Goal: Task Accomplishment & Management: Complete application form

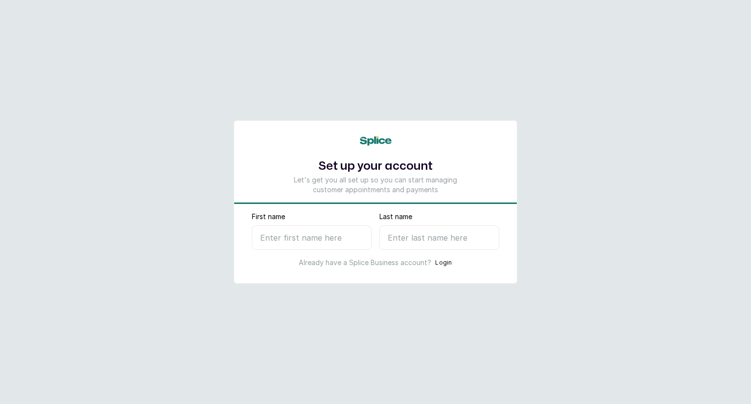
click at [284, 237] on input "First name" at bounding box center [312, 238] width 120 height 24
click at [335, 237] on input "First name" at bounding box center [312, 238] width 120 height 24
type input "Dayrin"
click at [417, 248] on input "Last name" at bounding box center [440, 238] width 120 height 24
type input "N"
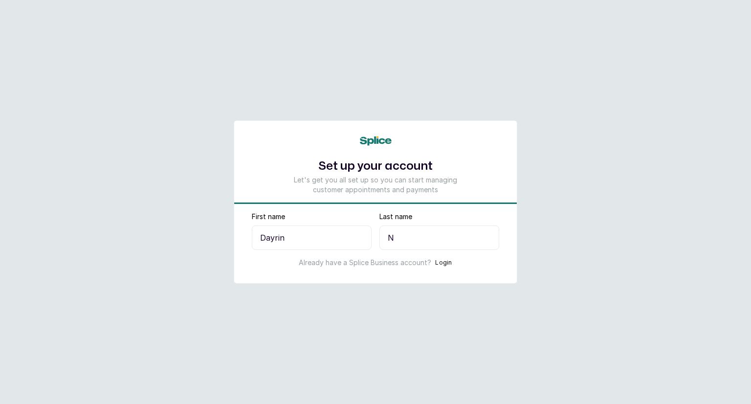
select select "NG"
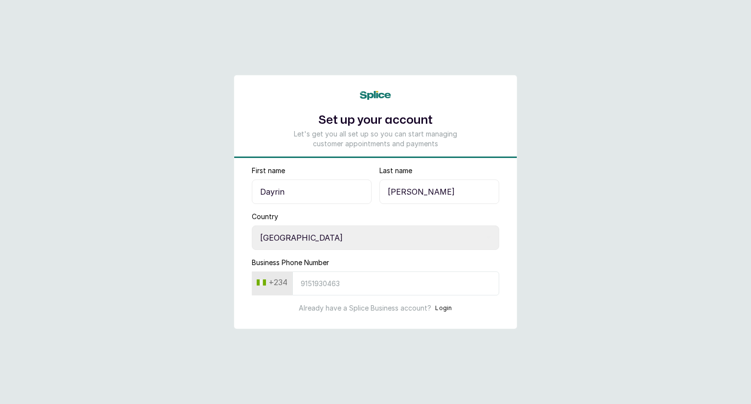
type input "[PERSON_NAME]"
click at [342, 290] on input "Business Phone Number" at bounding box center [396, 284] width 207 height 24
click at [353, 276] on input "Business Phone Number" at bounding box center [396, 284] width 207 height 24
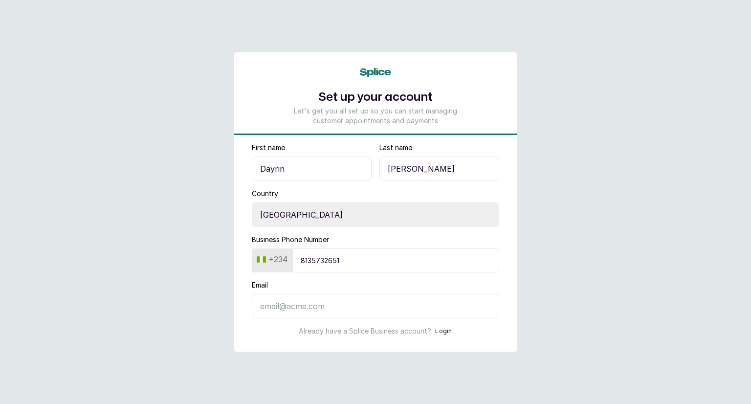
type input "8135732651"
click at [310, 302] on input "Email" at bounding box center [376, 306] width 248 height 24
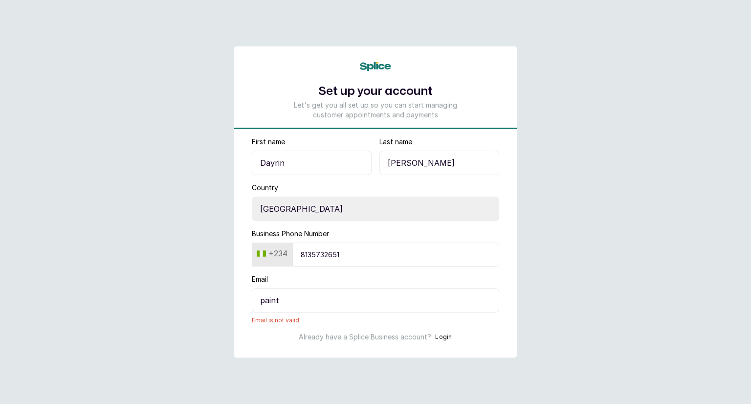
click at [322, 298] on input "paint" at bounding box center [376, 300] width 248 height 24
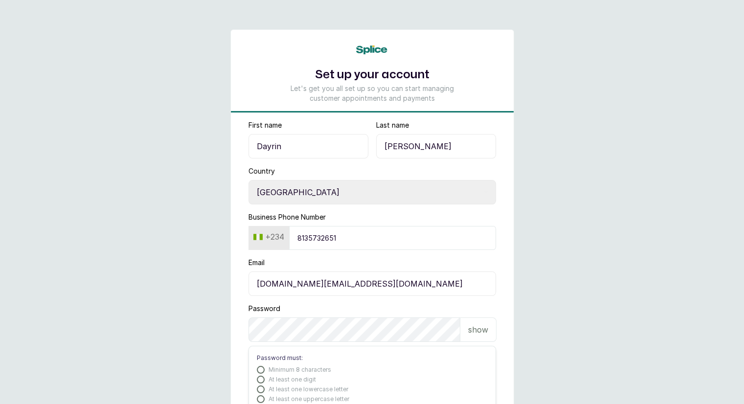
type input "paintforfun.ng@gmail.com"
click at [476, 332] on p "show" at bounding box center [478, 330] width 20 height 12
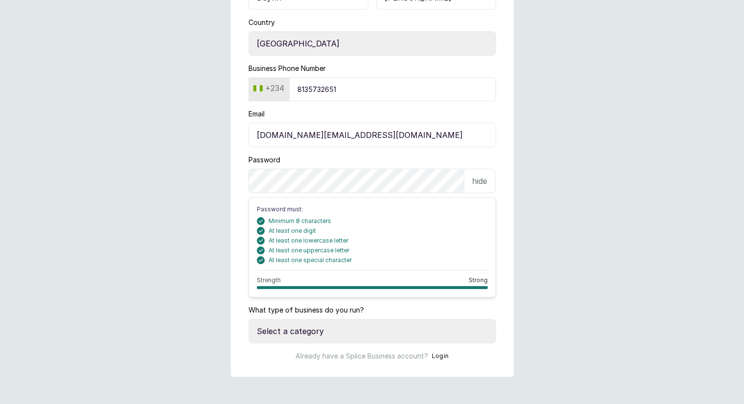
scroll to position [150, 0]
click at [354, 329] on select "Select a category I have more than one location I manage a team of beauty profe…" at bounding box center [373, 330] width 248 height 24
click at [618, 333] on main "Set up your account Let's get you all set up so you can start managing customer…" at bounding box center [372, 127] width 744 height 555
click at [485, 329] on icon at bounding box center [485, 330] width 5 height 5
click at [408, 333] on select "Select a category I have more than one location I manage a team of beauty profe…" at bounding box center [373, 330] width 248 height 24
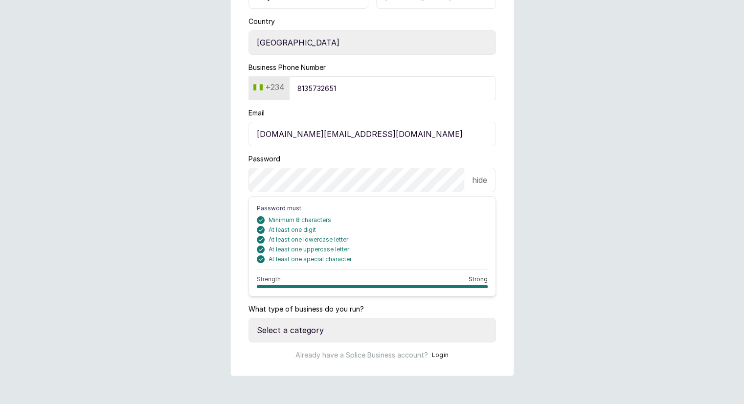
select select "more_than_one_location"
click at [249, 318] on select "Select a category I have more than one location I manage a team of beauty profe…" at bounding box center [373, 330] width 248 height 24
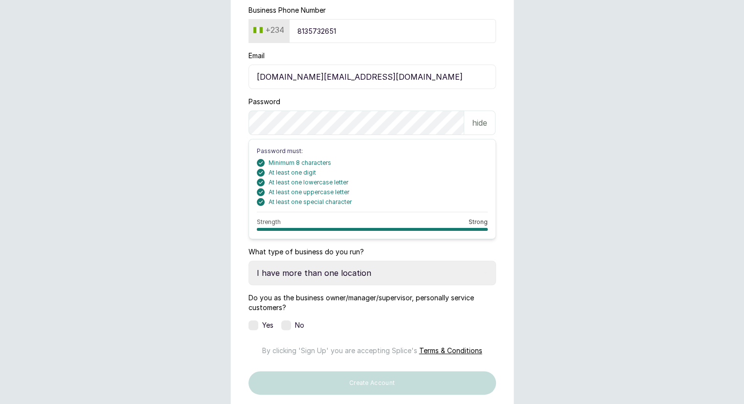
scroll to position [248, 0]
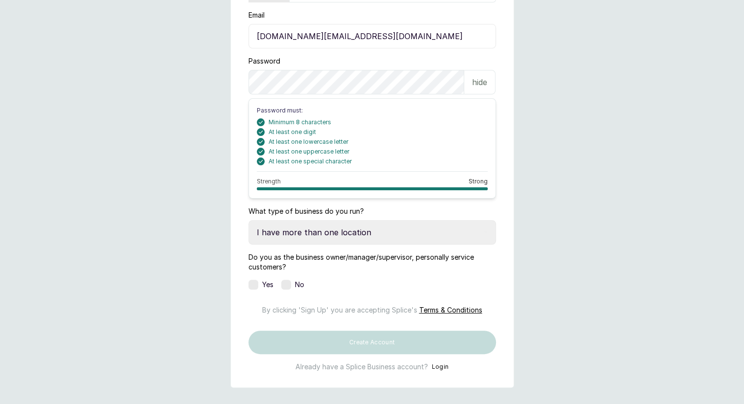
click at [258, 286] on div "Yes" at bounding box center [261, 285] width 25 height 10
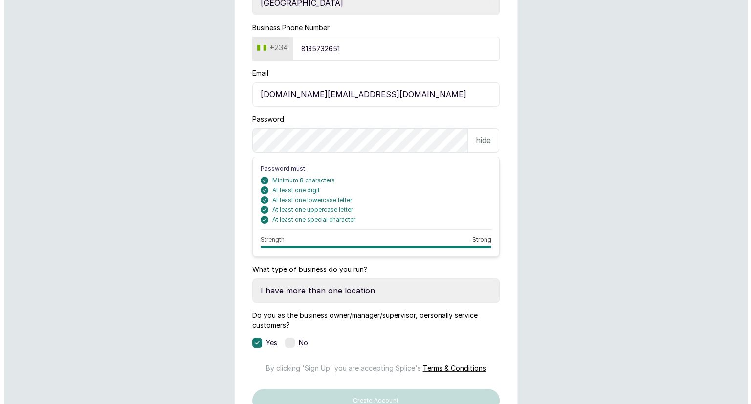
scroll to position [294, 0]
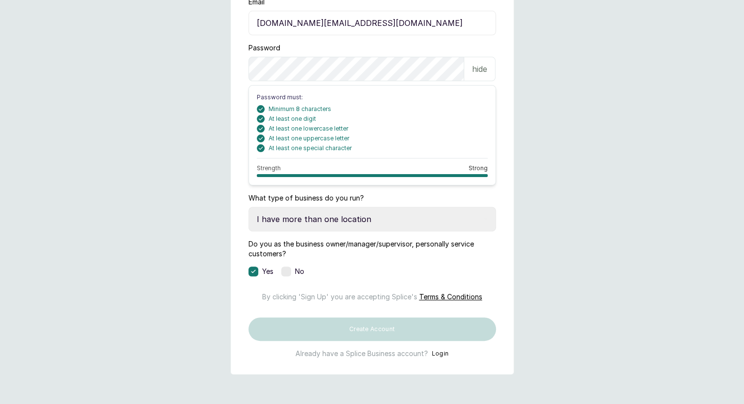
click at [455, 293] on span "Terms & Conditions" at bounding box center [450, 297] width 63 height 8
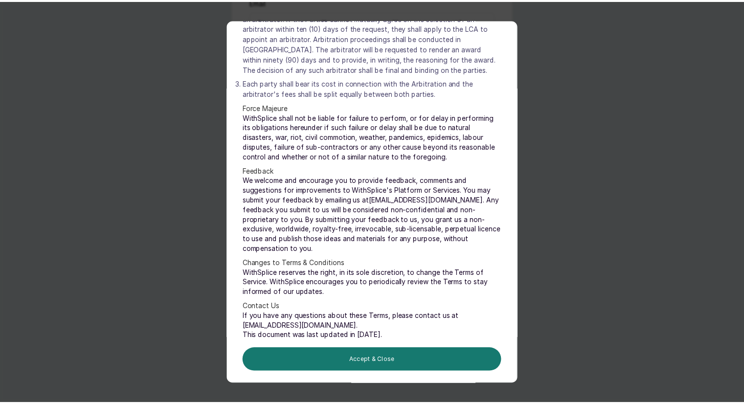
scroll to position [4516, 0]
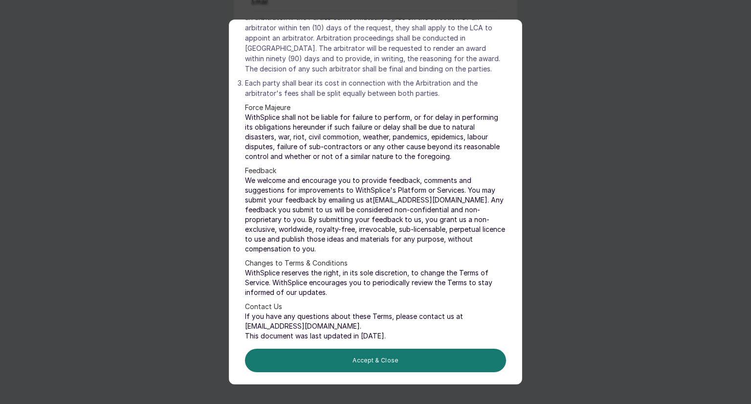
click at [362, 362] on button "Accept & Close" at bounding box center [375, 360] width 261 height 23
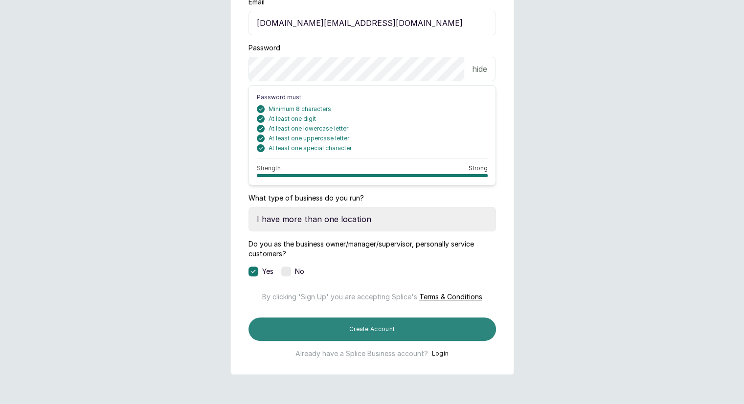
click at [398, 331] on button "Create Account" at bounding box center [373, 328] width 248 height 23
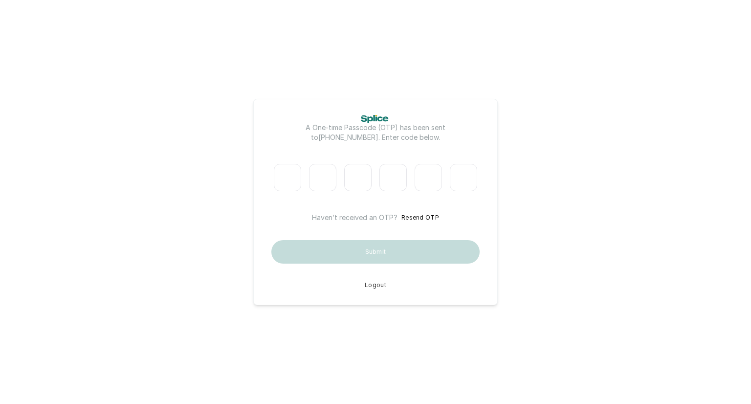
click at [288, 173] on input "Please enter verification code. Digit 1" at bounding box center [287, 177] width 27 height 27
type input "9"
type input "8"
type input "1"
type input "4"
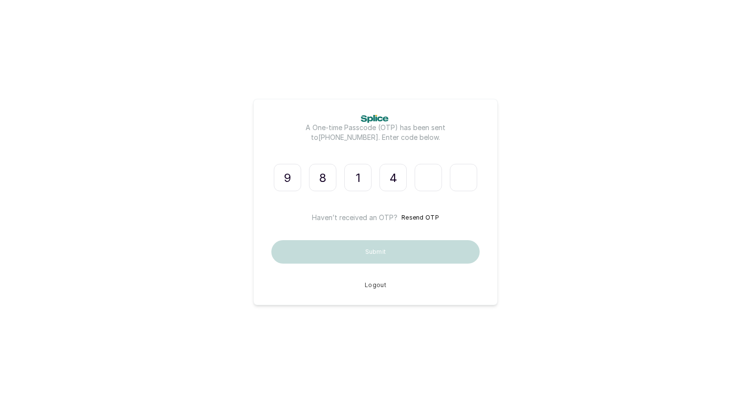
type input "8"
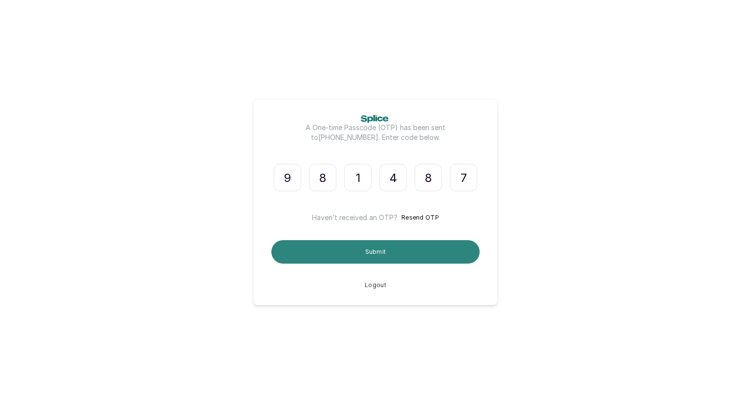
type input "7"
click at [386, 248] on button "Submit" at bounding box center [376, 251] width 208 height 23
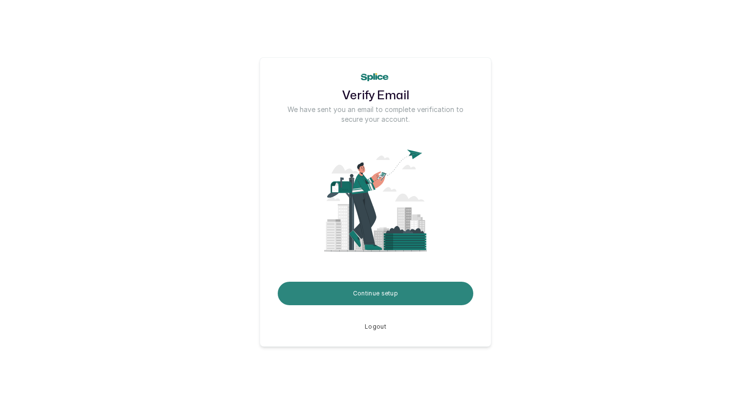
click at [409, 290] on button "Continue setup" at bounding box center [376, 293] width 196 height 23
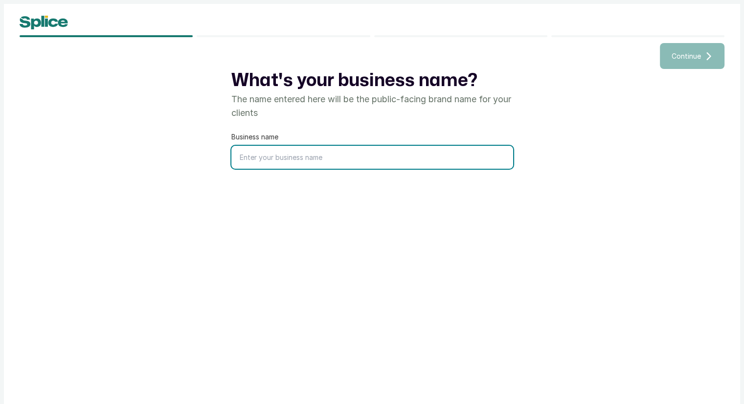
click at [329, 156] on input "text" at bounding box center [372, 157] width 282 height 23
type input "Paint For Fun"
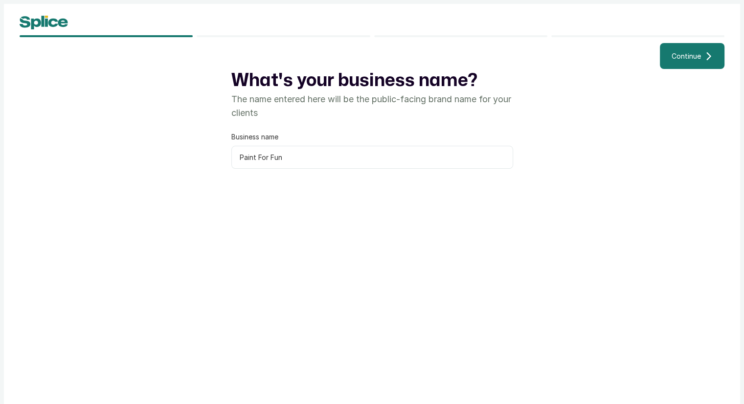
click at [685, 59] on span "Continue" at bounding box center [686, 56] width 29 height 10
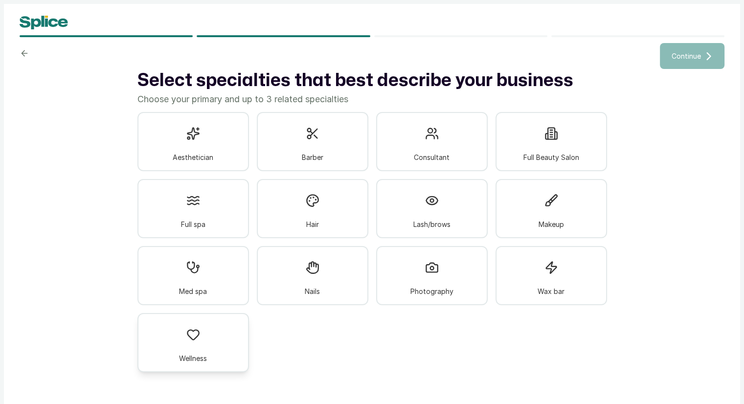
click at [211, 346] on div "Wellness" at bounding box center [193, 342] width 112 height 59
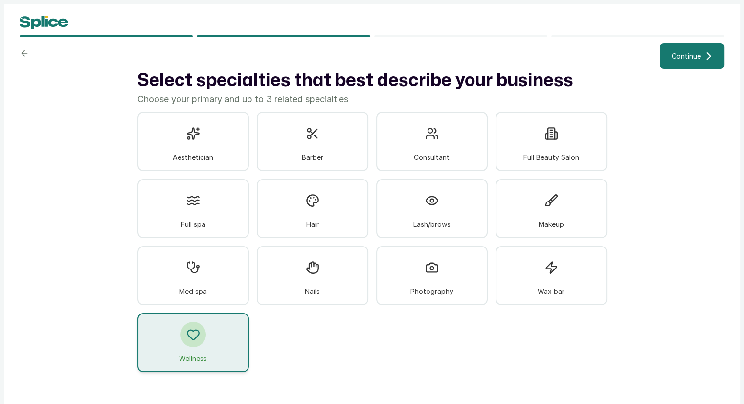
click at [678, 65] on button "Continue" at bounding box center [692, 56] width 65 height 26
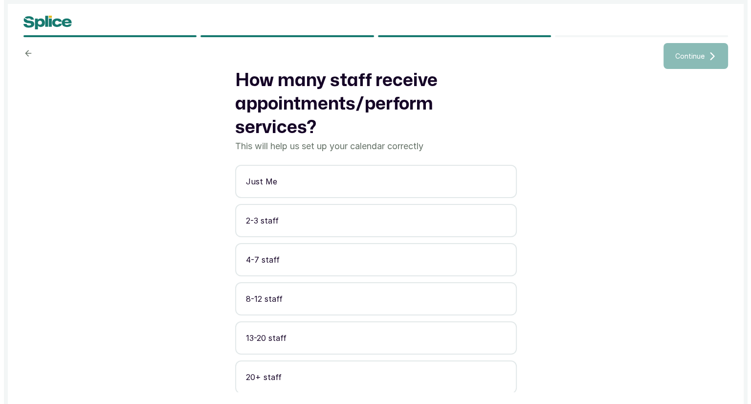
scroll to position [8, 0]
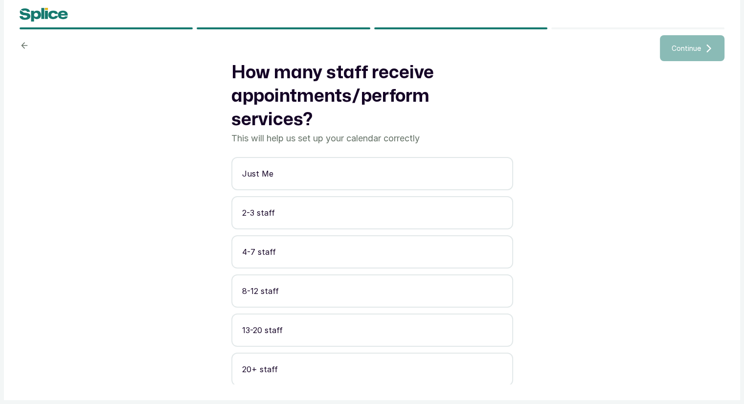
click at [342, 210] on p "2-3 staff" at bounding box center [372, 213] width 260 height 12
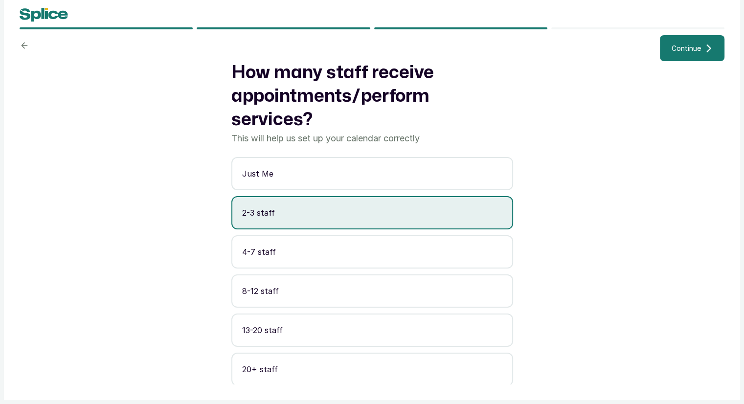
click at [683, 43] on button "Continue" at bounding box center [692, 48] width 65 height 26
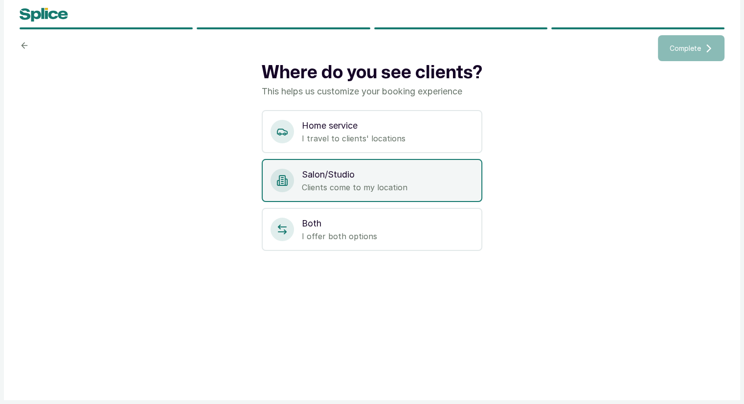
click at [373, 190] on p "Clients come to my location" at bounding box center [388, 187] width 172 height 12
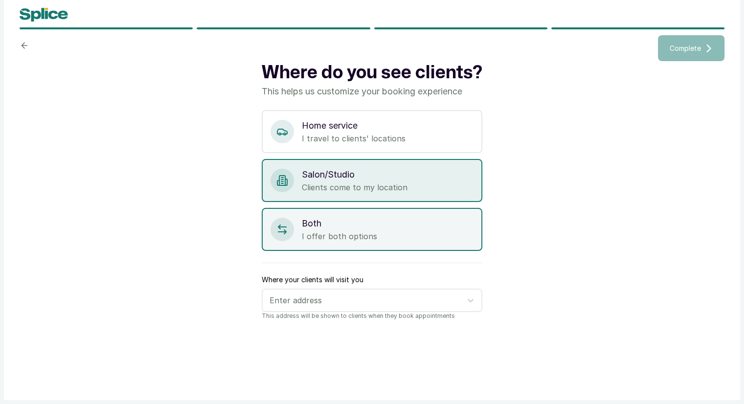
click at [404, 224] on p "Both" at bounding box center [388, 224] width 172 height 14
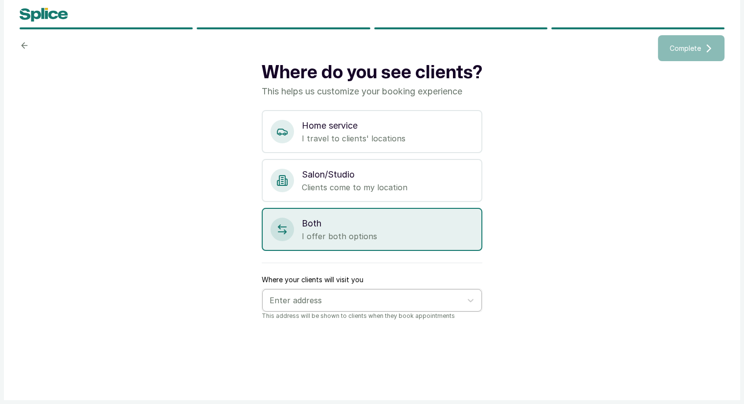
click at [448, 301] on div at bounding box center [363, 300] width 187 height 13
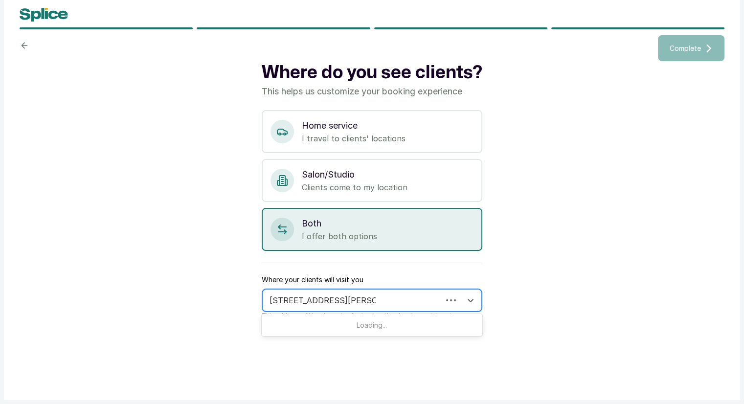
type input "33, Glover road, Ikoyi, Lagos"
click at [470, 297] on icon at bounding box center [471, 300] width 10 height 10
click at [469, 300] on icon at bounding box center [471, 300] width 10 height 10
click at [331, 301] on div at bounding box center [363, 300] width 187 height 13
click at [402, 300] on div at bounding box center [363, 300] width 187 height 13
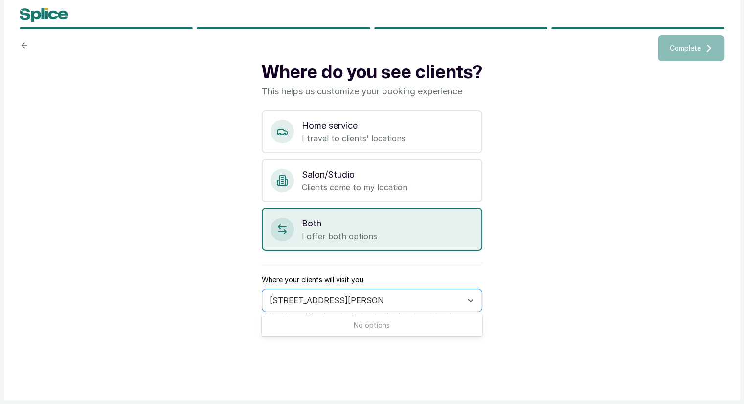
type input "33, Glover Road, Ikoyi, Lagos"
click at [544, 315] on div "Where do you see clients? This helps us customize your booking experience Home …" at bounding box center [372, 222] width 705 height 323
click at [441, 302] on div at bounding box center [363, 300] width 187 height 13
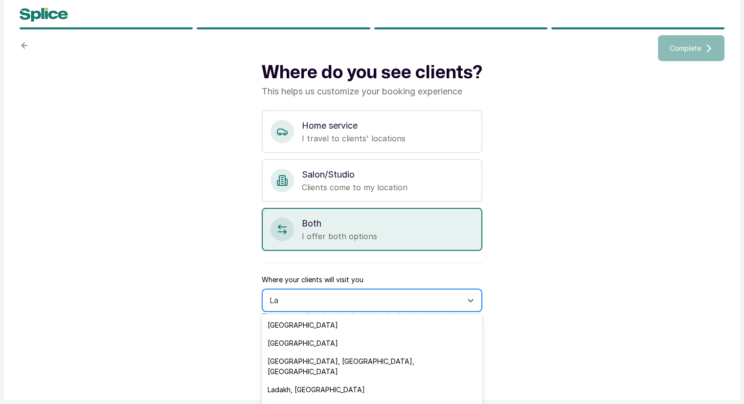
type input "Lag"
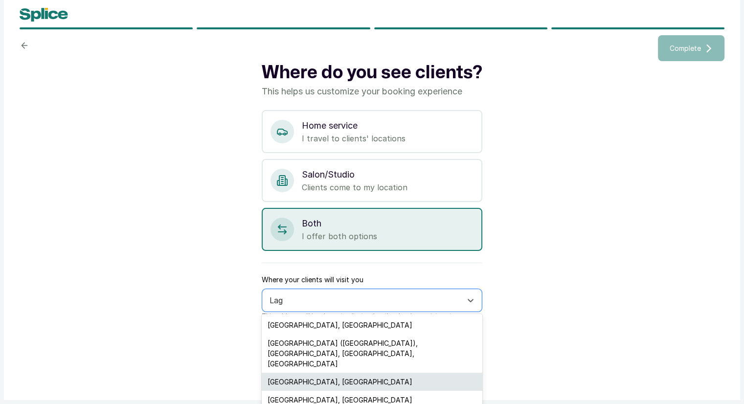
click at [472, 373] on div "Lagos, Nigeria" at bounding box center [372, 382] width 221 height 18
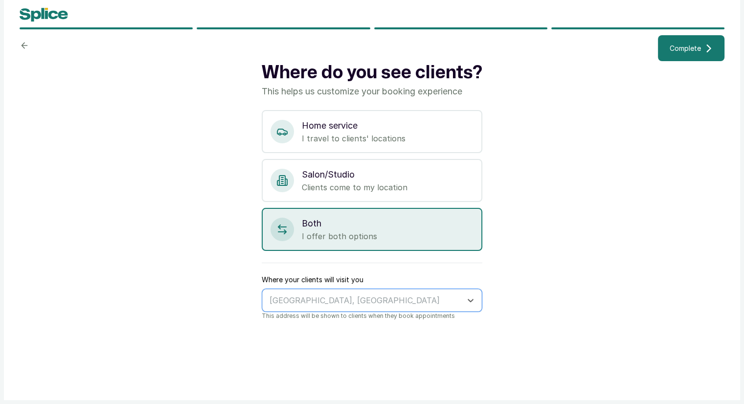
click at [689, 51] on span "Complete" at bounding box center [685, 48] width 31 height 10
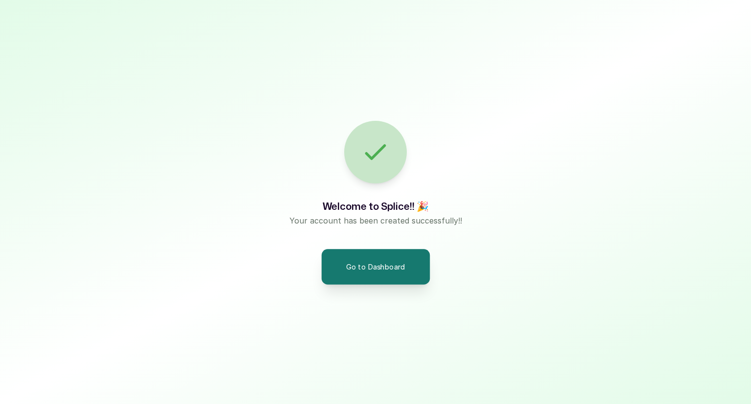
click at [356, 274] on button "Go to Dashboard" at bounding box center [375, 266] width 109 height 35
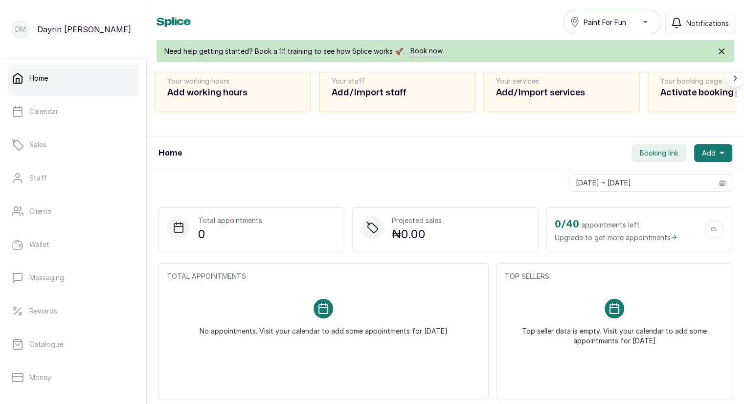
scroll to position [98, 0]
click at [646, 155] on span "Booking link" at bounding box center [659, 152] width 39 height 10
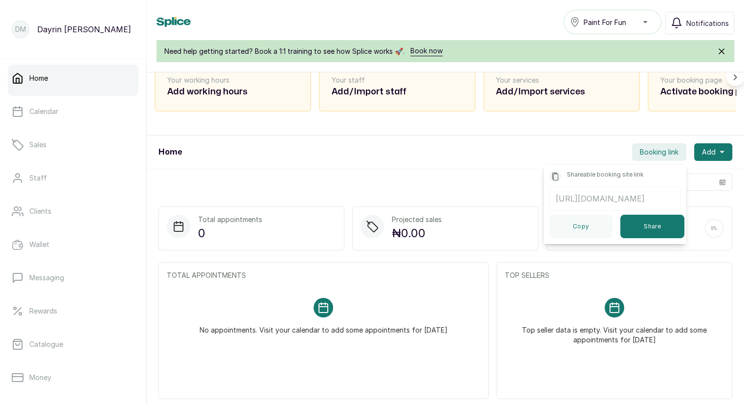
click at [493, 162] on div "Home Booking link Shareable booking site link https://app.withsplice.com/s/pain…" at bounding box center [445, 153] width 597 height 34
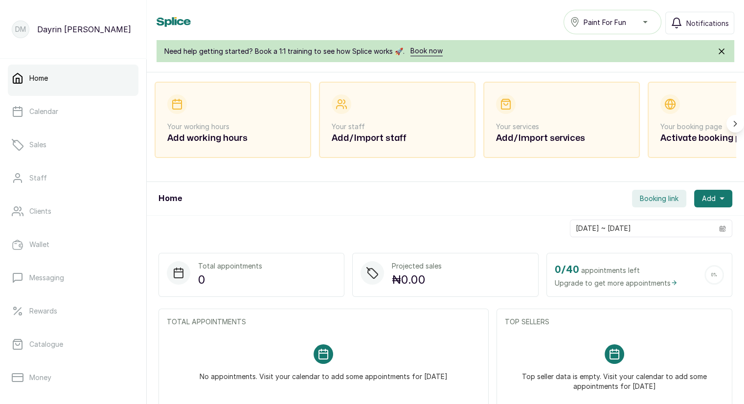
scroll to position [0, 0]
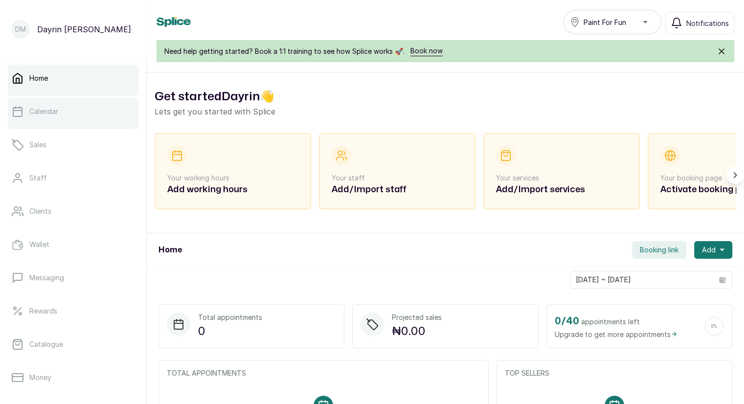
click at [53, 119] on link "Calendar" at bounding box center [73, 111] width 131 height 27
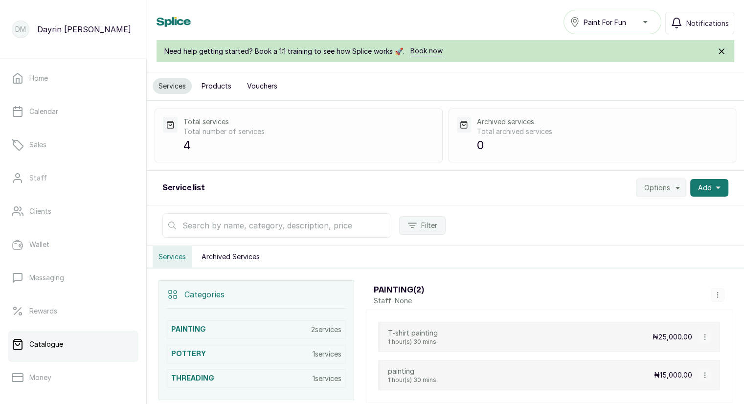
click at [648, 21] on div "Paint For Fun" at bounding box center [612, 22] width 85 height 12
click at [617, 40] on span "Paint For Fun" at bounding box center [618, 46] width 70 height 12
click at [77, 249] on link "Wallet" at bounding box center [73, 244] width 131 height 27
